Goal: Information Seeking & Learning: Learn about a topic

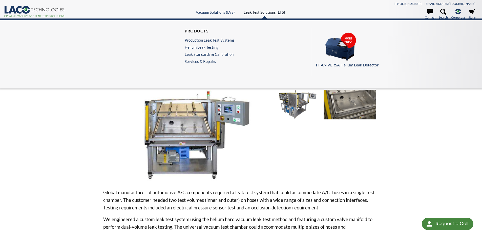
click at [267, 11] on link "Leak Test Solutions (LTS)" at bounding box center [265, 12] width 42 height 5
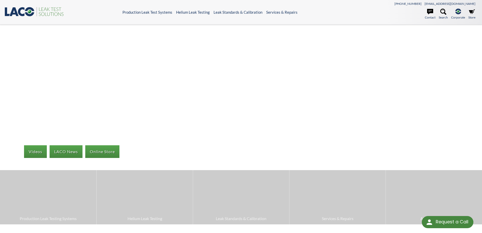
select select "Language Translate Widget"
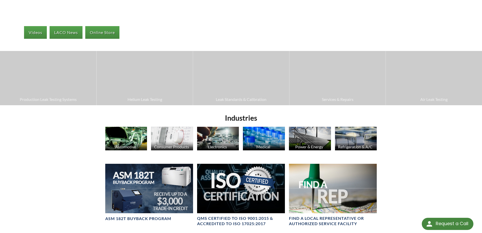
scroll to position [177, 0]
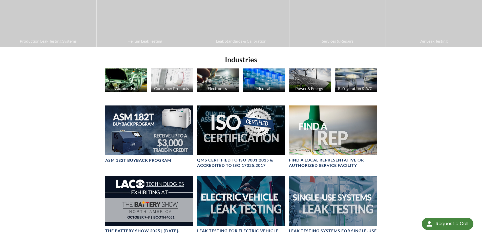
click at [125, 80] on img at bounding box center [126, 80] width 42 height 24
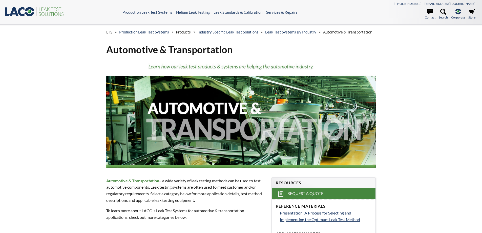
select select "Language Translate Widget"
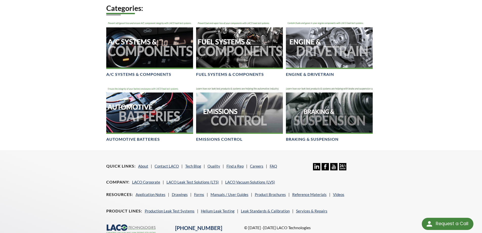
scroll to position [253, 0]
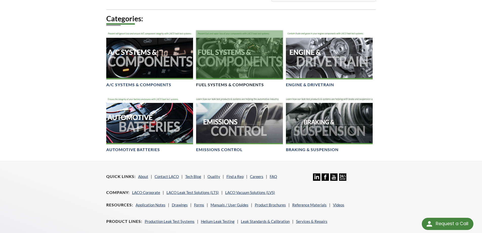
click at [242, 66] on div at bounding box center [239, 54] width 87 height 49
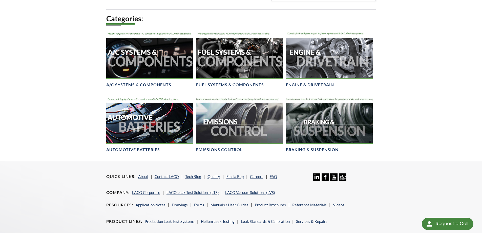
scroll to position [253, 0]
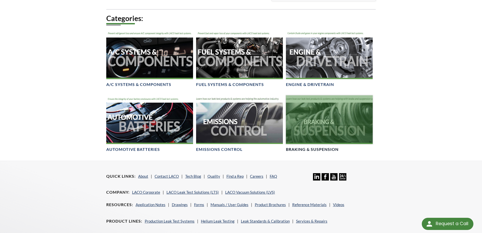
click at [332, 117] on div at bounding box center [329, 119] width 87 height 49
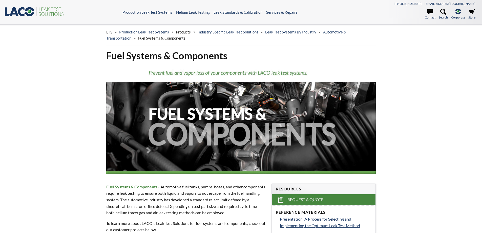
select select "Language Translate Widget"
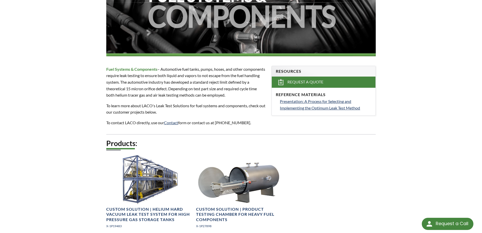
scroll to position [152, 0]
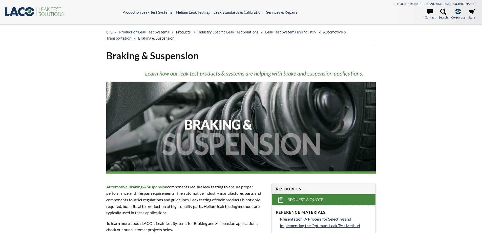
select select "Language Translate Widget"
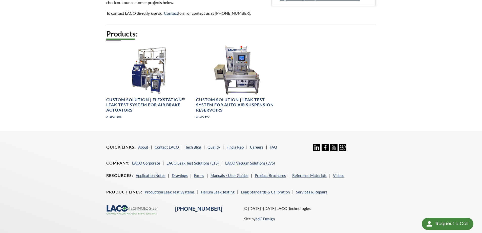
scroll to position [228, 0]
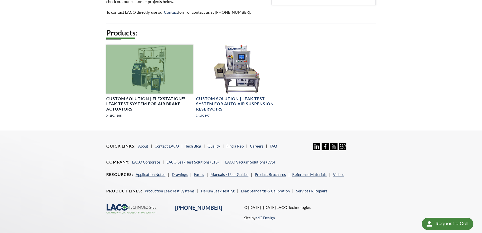
click at [144, 68] on div at bounding box center [149, 69] width 87 height 49
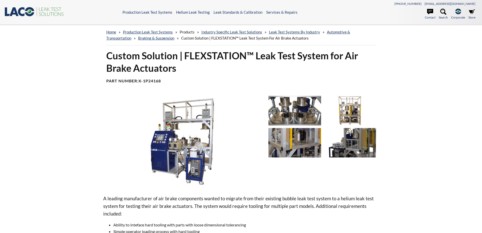
select select "Language Translate Widget"
click at [354, 110] on img at bounding box center [350, 110] width 53 height 29
